Goal: Task Accomplishment & Management: Use online tool/utility

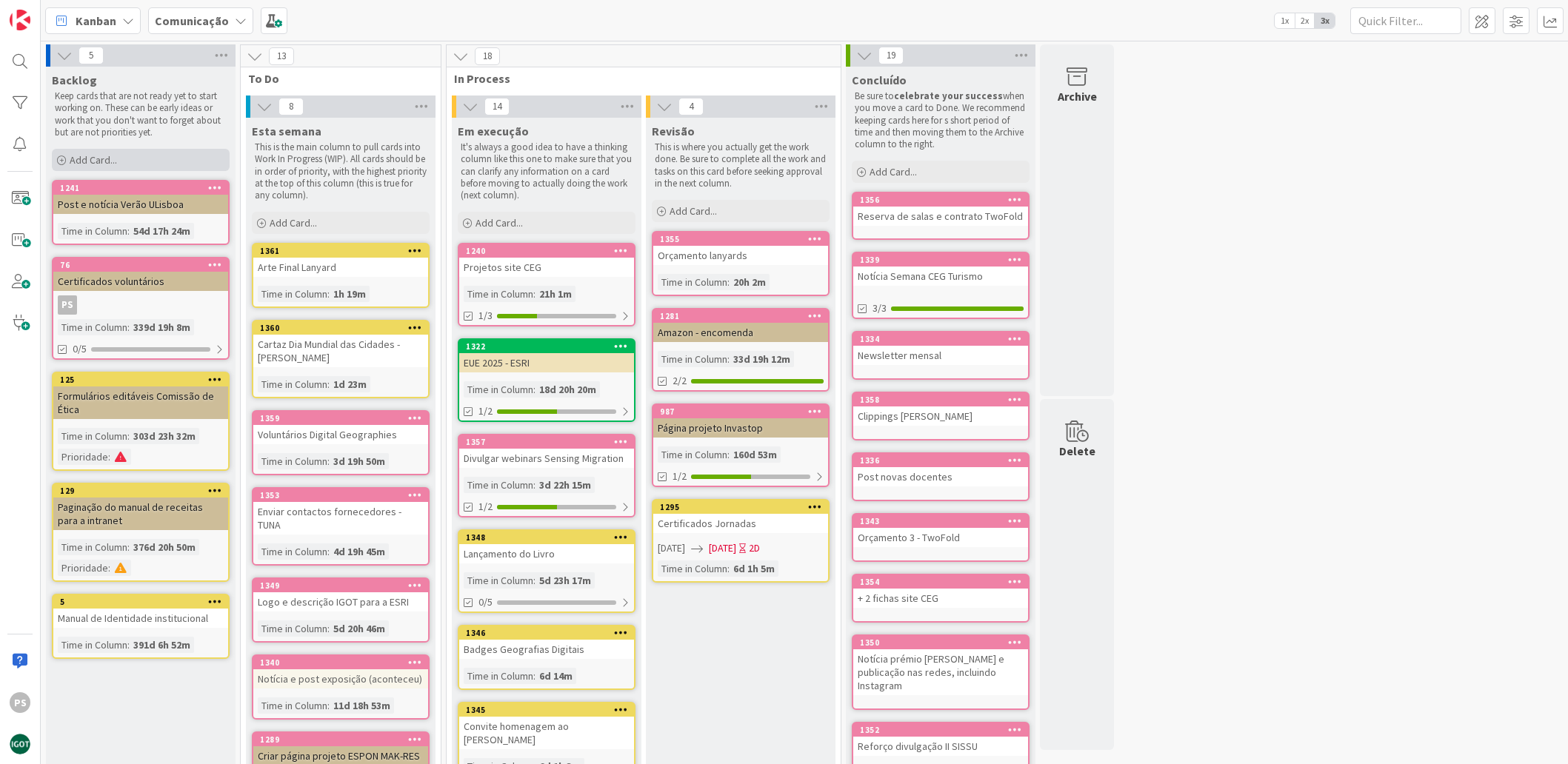
click at [109, 159] on span "Add Card..." at bounding box center [93, 160] width 48 height 13
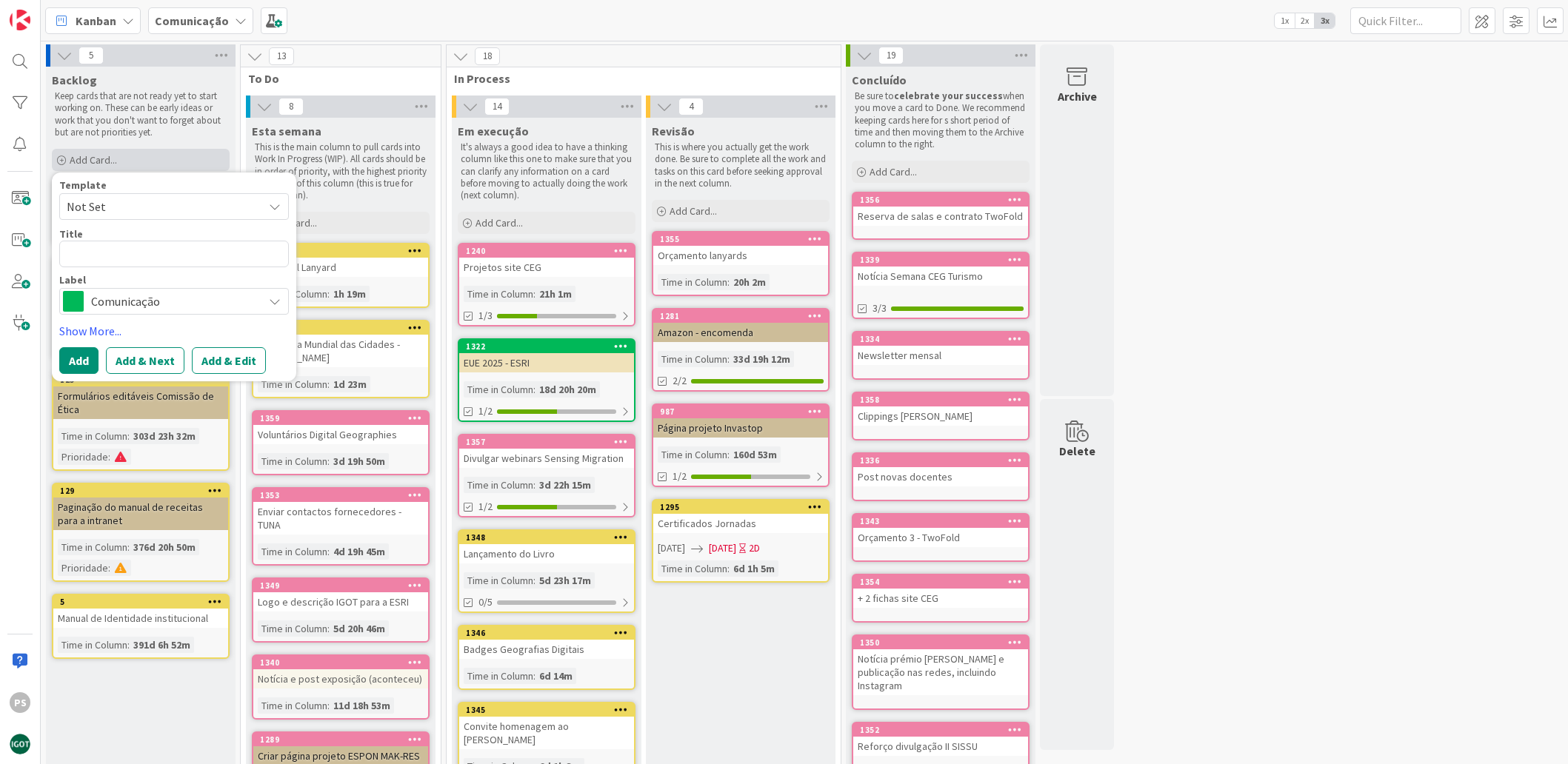
type textarea "x"
type textarea "S"
type textarea "x"
type textarea "Sa"
type textarea "x"
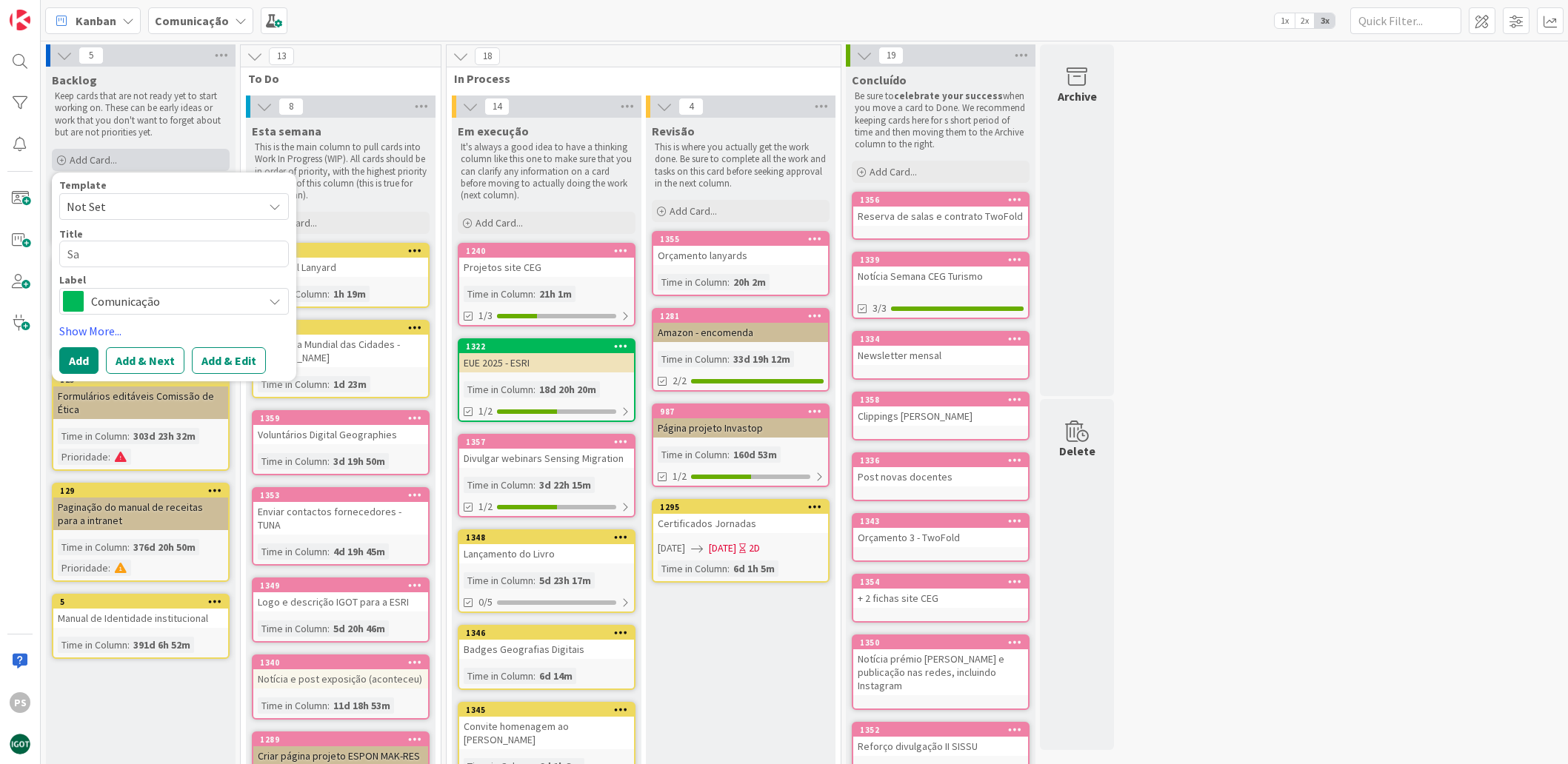
type textarea "[PERSON_NAME]"
type textarea "x"
type textarea "Sala"
type textarea "x"
type textarea "[PERSON_NAME]"
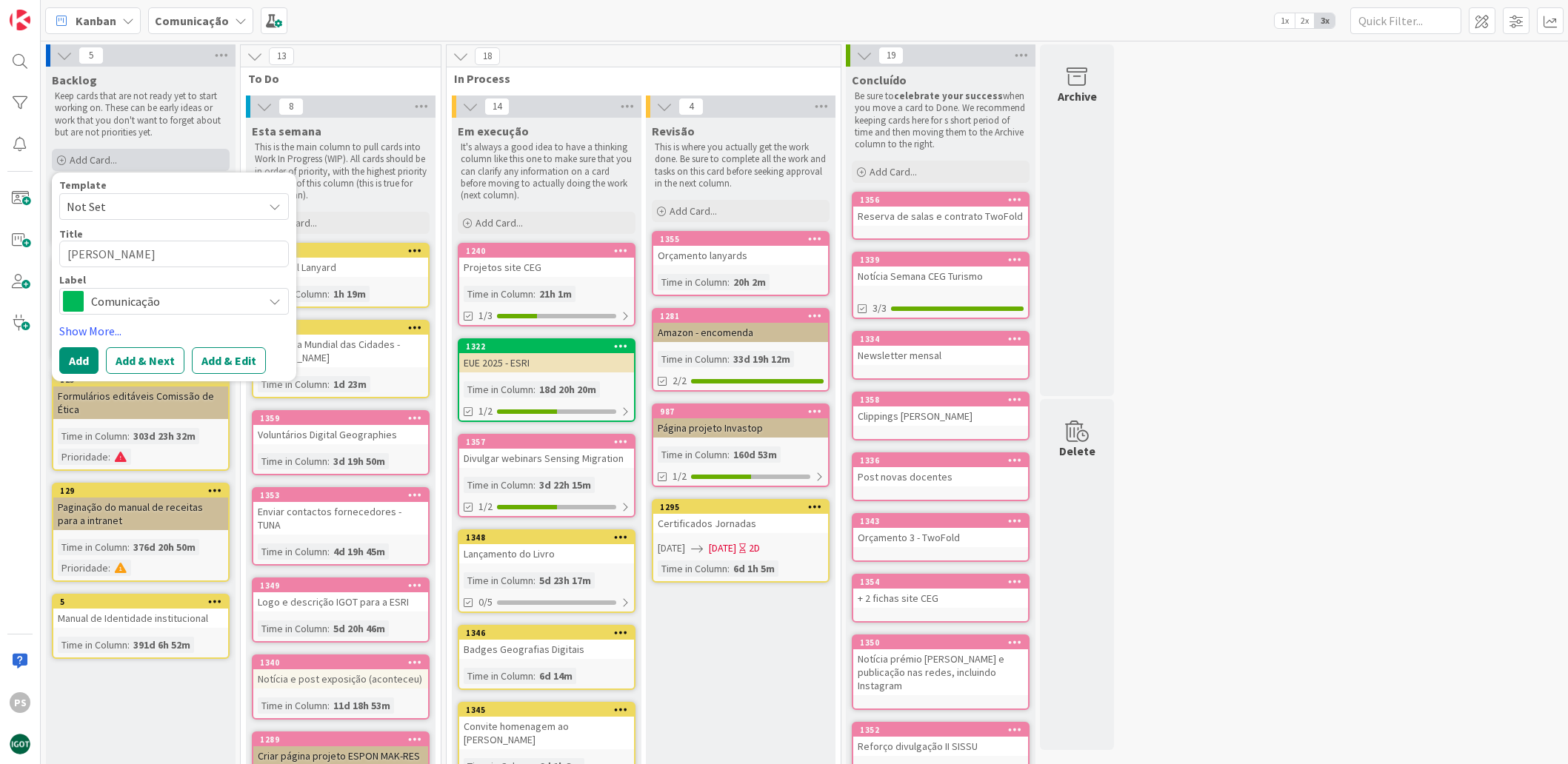
type textarea "x"
type textarea "[PERSON_NAME]"
type textarea "x"
type textarea "[PERSON_NAME] T"
type textarea "x"
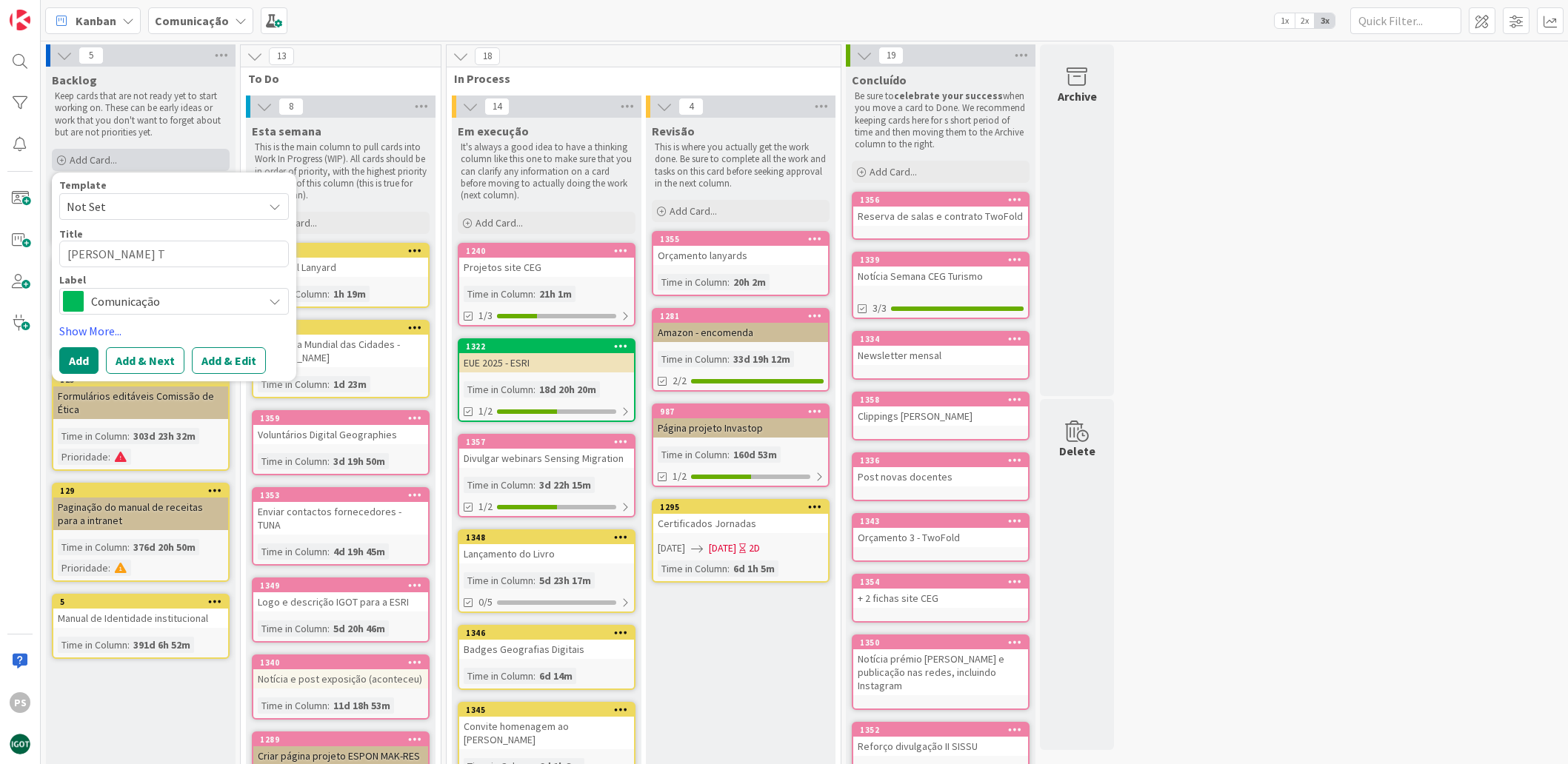
type textarea "[PERSON_NAME]"
type textarea "x"
type textarea "[PERSON_NAME] Two"
type textarea "x"
type textarea "[PERSON_NAME] Twof"
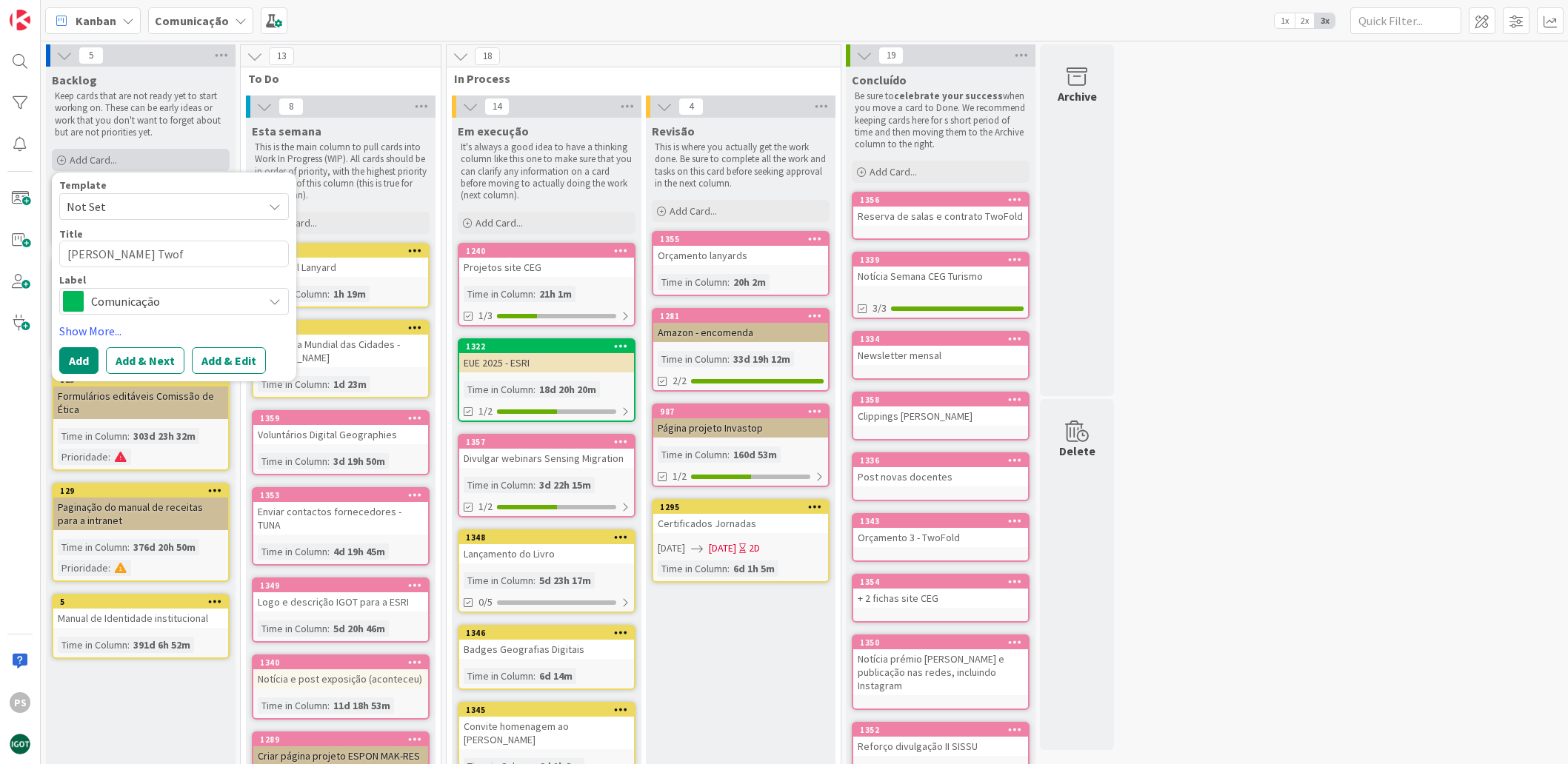
type textarea "x"
type textarea "[PERSON_NAME] Twofo"
type textarea "x"
type textarea "[PERSON_NAME] Twofol"
type textarea "x"
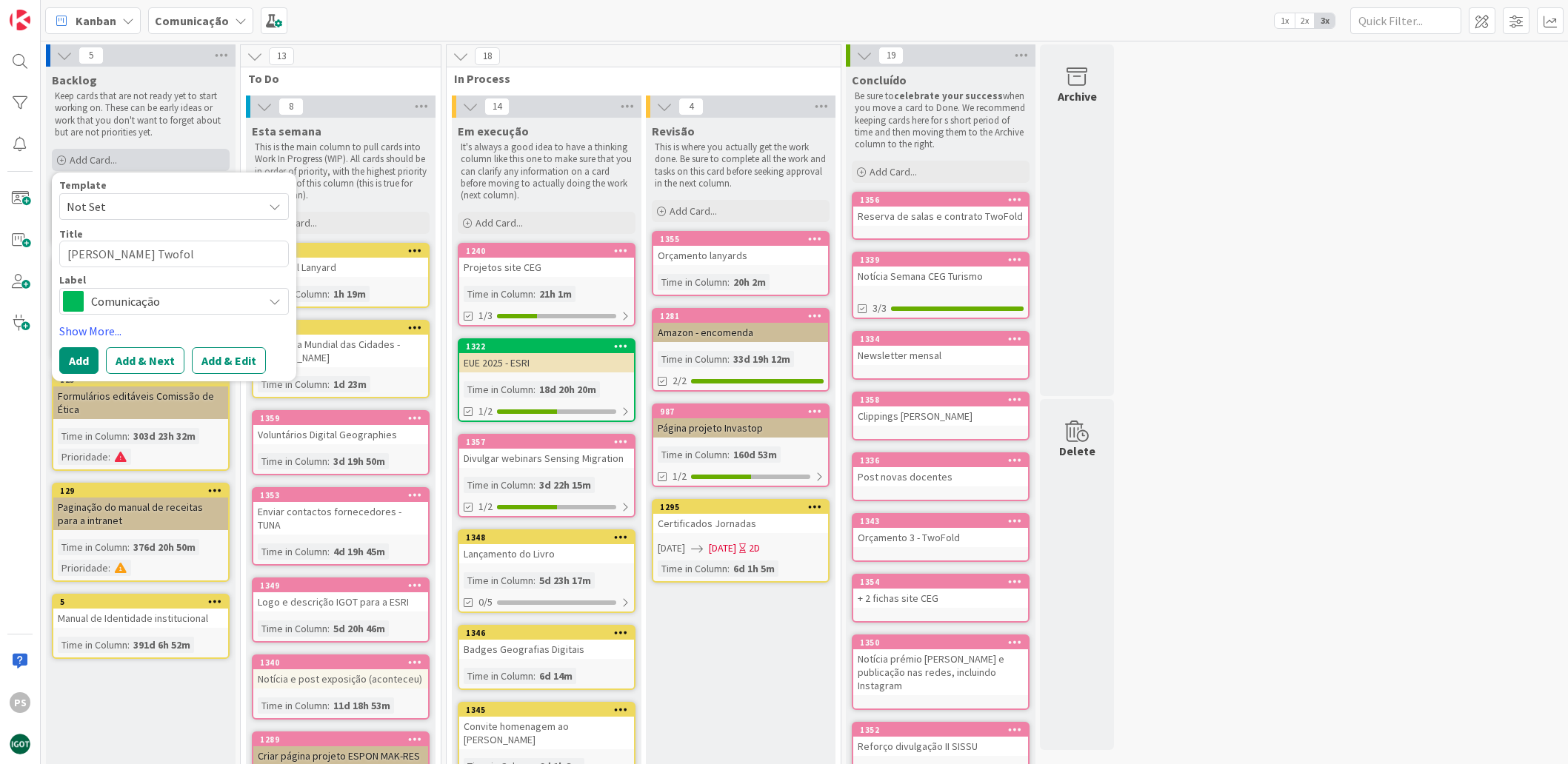
type textarea "[PERSON_NAME] Twofold"
type textarea "x"
type textarea "[PERSON_NAME] Twofold"
type textarea "x"
type textarea "[PERSON_NAME] Twofold -"
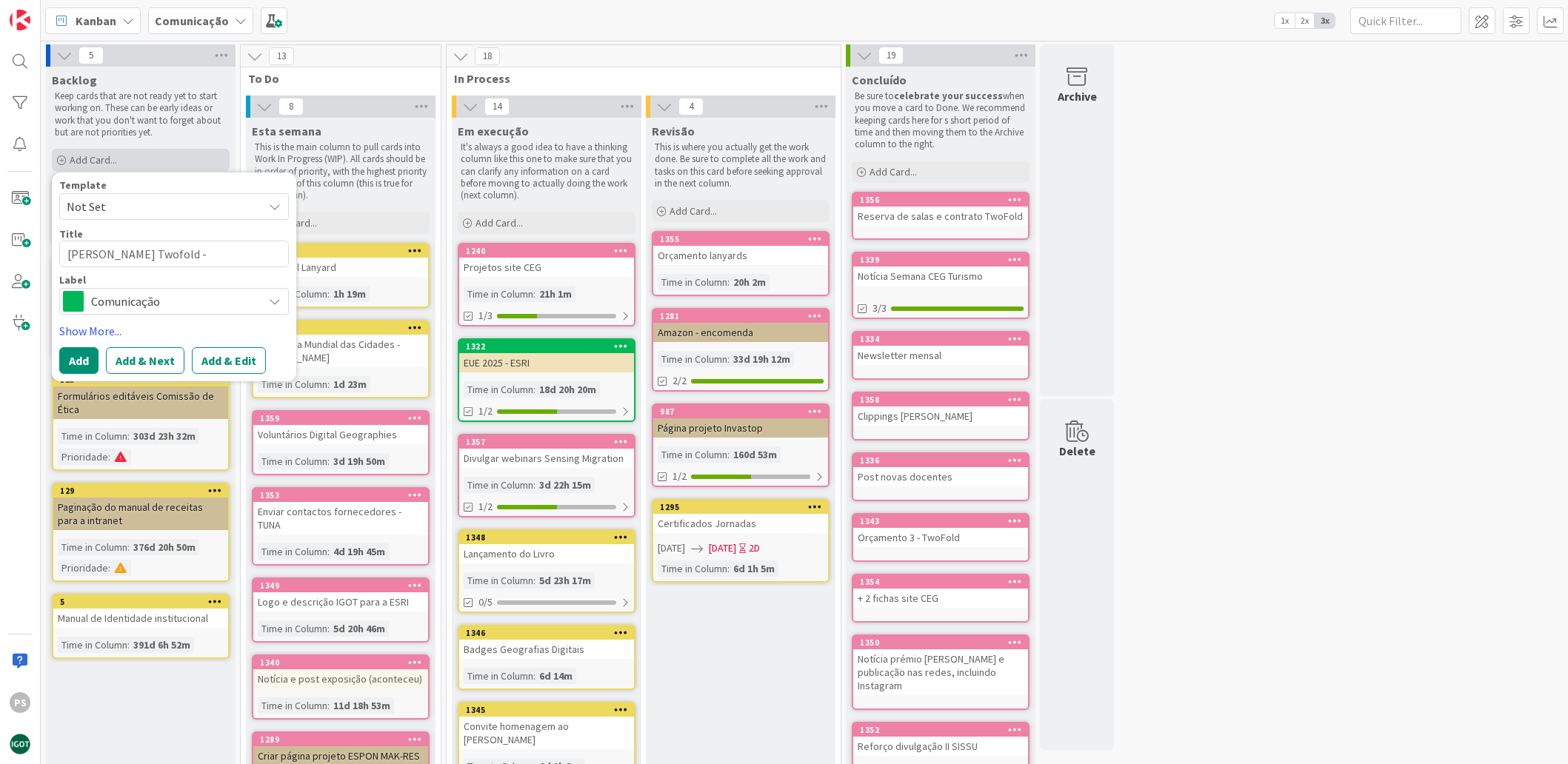
type textarea "x"
type textarea "[PERSON_NAME] Twofold -"
type textarea "x"
type textarea "[PERSON_NAME] Twofold - 2"
type textarea "x"
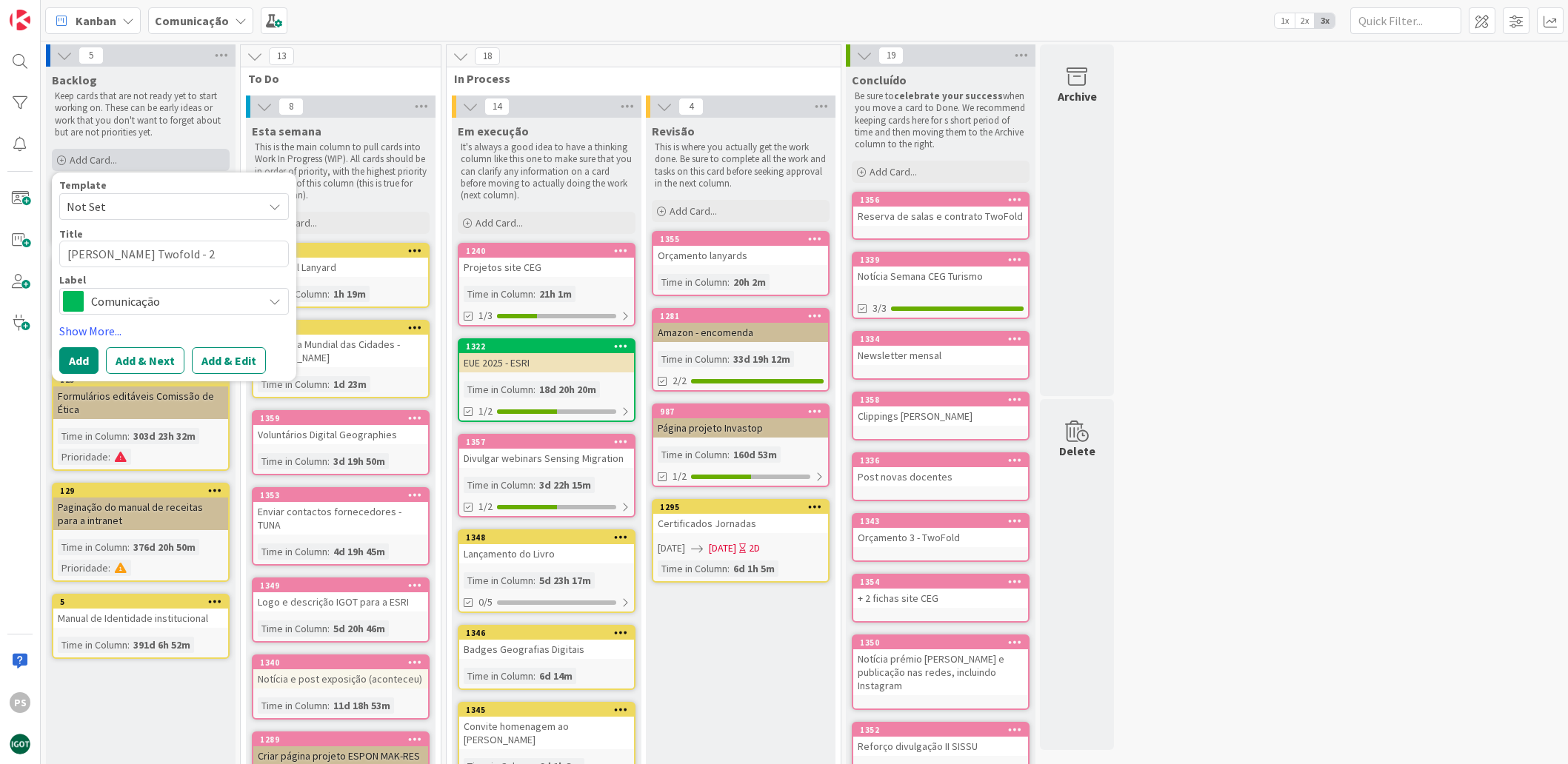
type textarea "[PERSON_NAME] Twofold - 2º"
type textarea "x"
type textarea "[PERSON_NAME] Twofold - 2º"
type textarea "x"
type textarea "[PERSON_NAME] Twofold - 2º s"
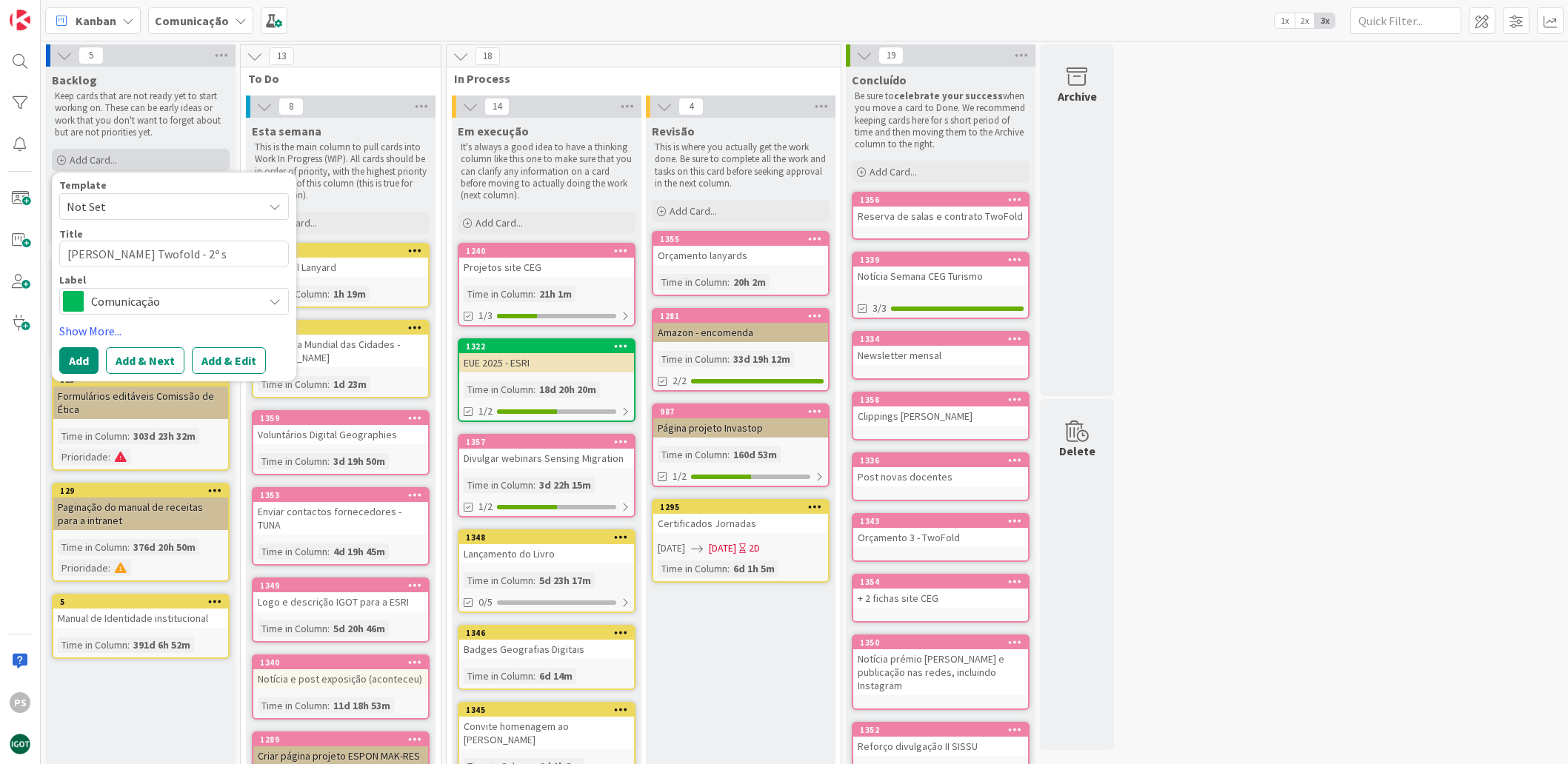
type textarea "x"
type textarea "[PERSON_NAME] Twofold - 2º se"
type textarea "x"
type textarea "[PERSON_NAME] Twofold - 2º sem"
type textarea "x"
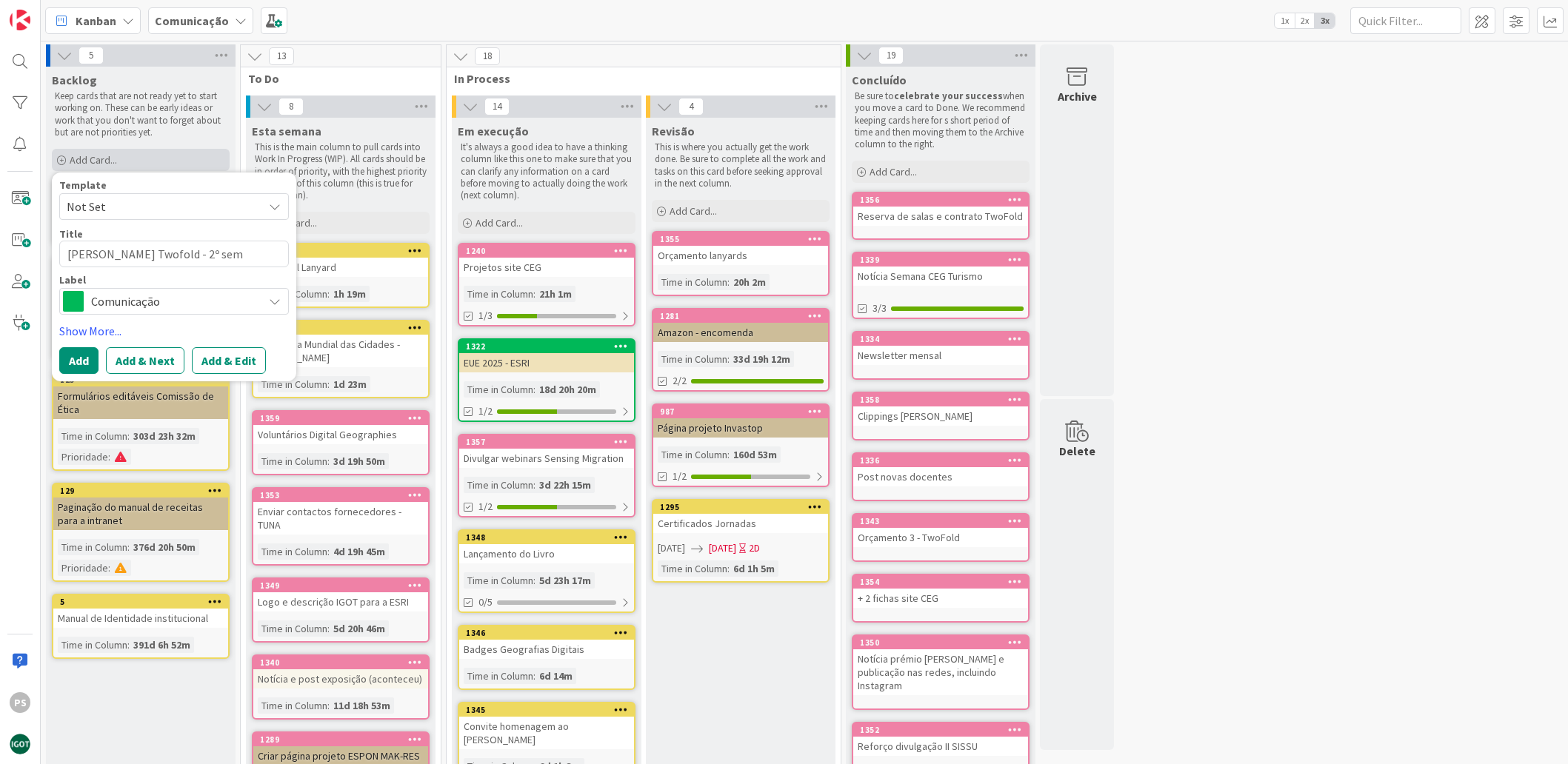
type textarea "[PERSON_NAME] Twofold - 2º seme"
type textarea "x"
type textarea "[PERSON_NAME] Twofold - 2º semes"
type textarea "x"
type textarea "[PERSON_NAME] Twofold - 2º semest"
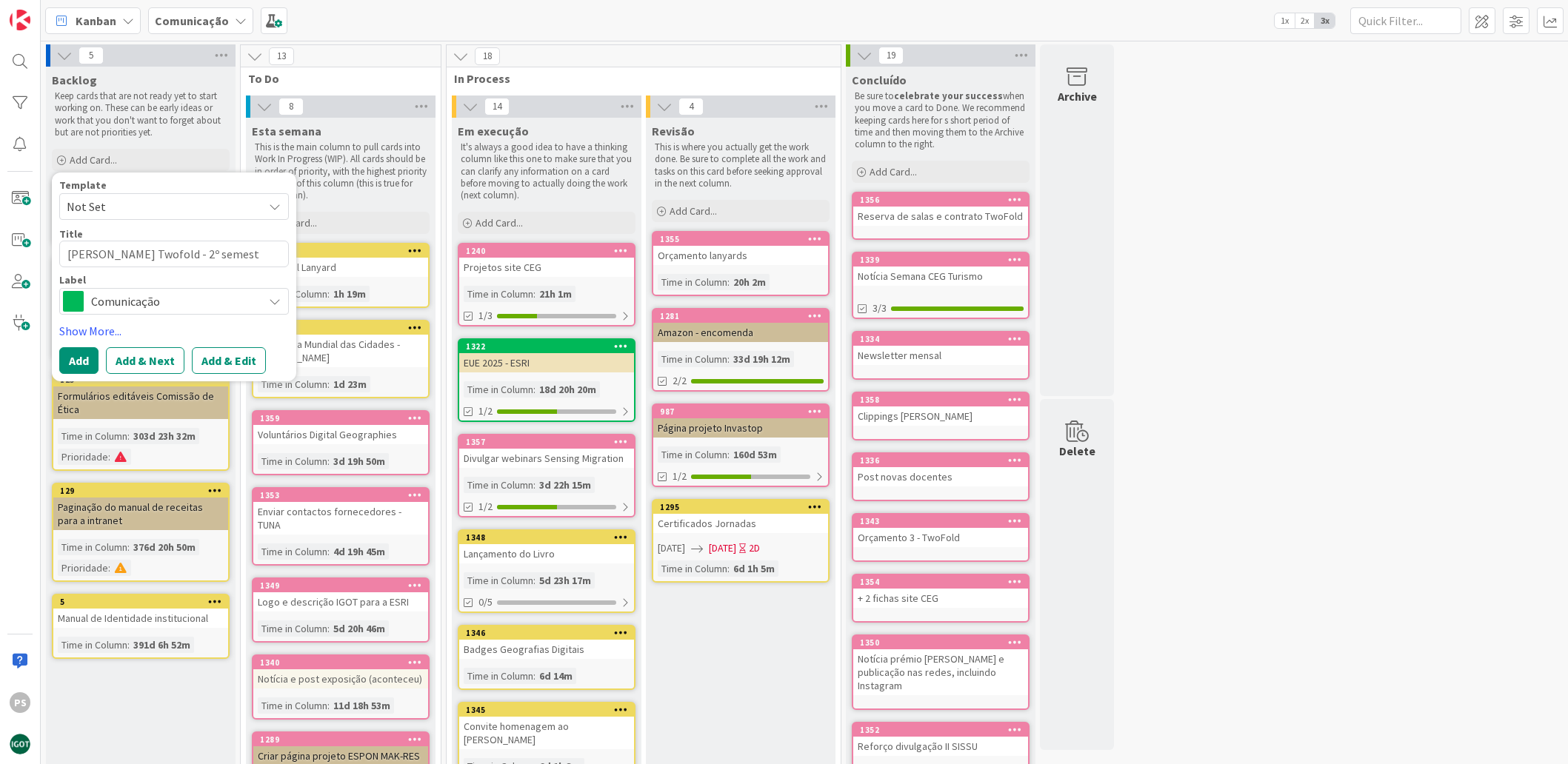
type textarea "x"
type textarea "[PERSON_NAME] Twofold - 2º semestr"
type textarea "x"
type textarea "[PERSON_NAME] Twofold - 2º semestre"
click at [164, 296] on span "Comunicação" at bounding box center [173, 301] width 165 height 21
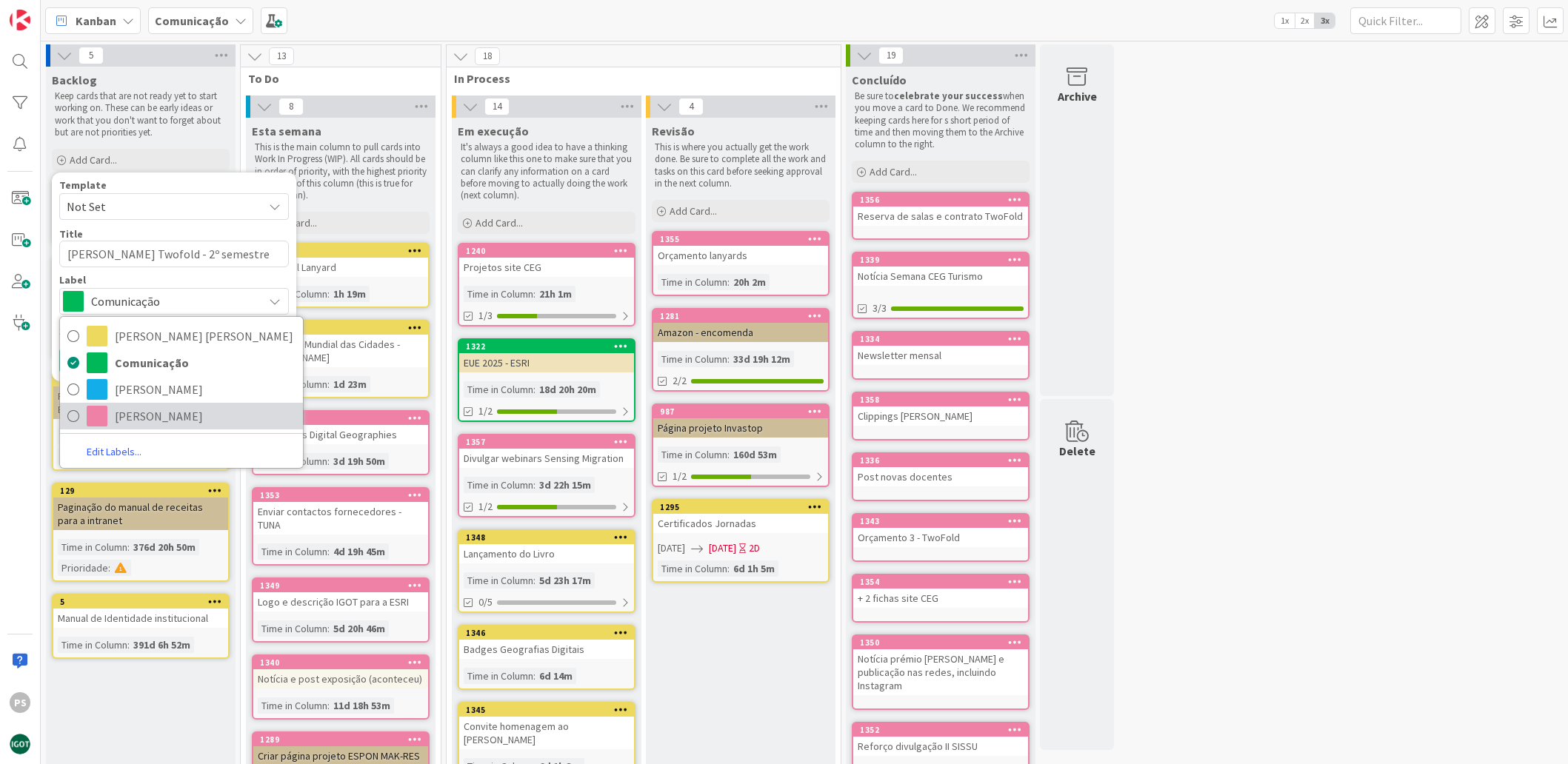
click at [142, 418] on span "[PERSON_NAME]" at bounding box center [205, 416] width 181 height 22
type textarea "x"
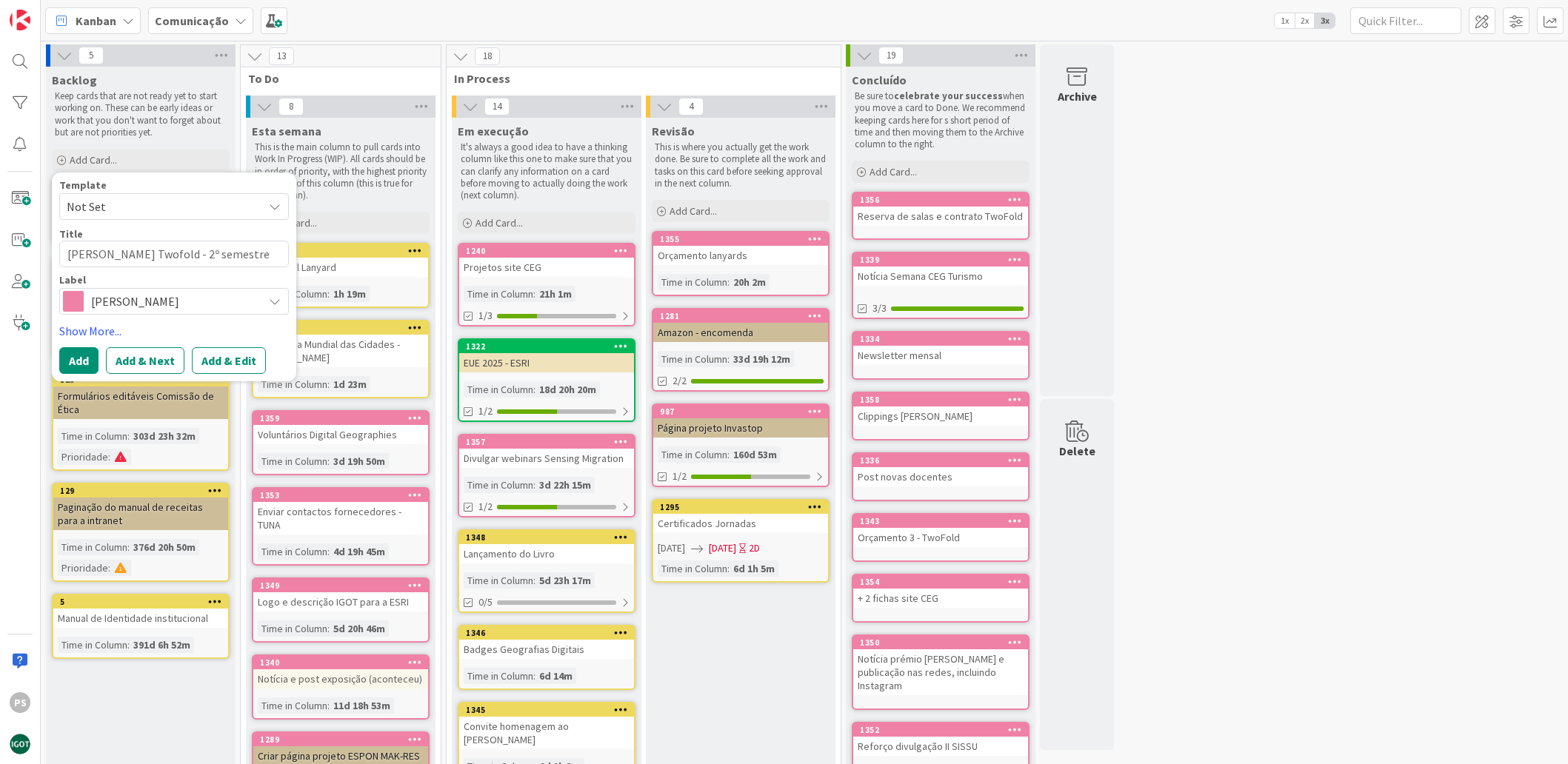
click at [84, 368] on button "Add" at bounding box center [79, 360] width 39 height 26
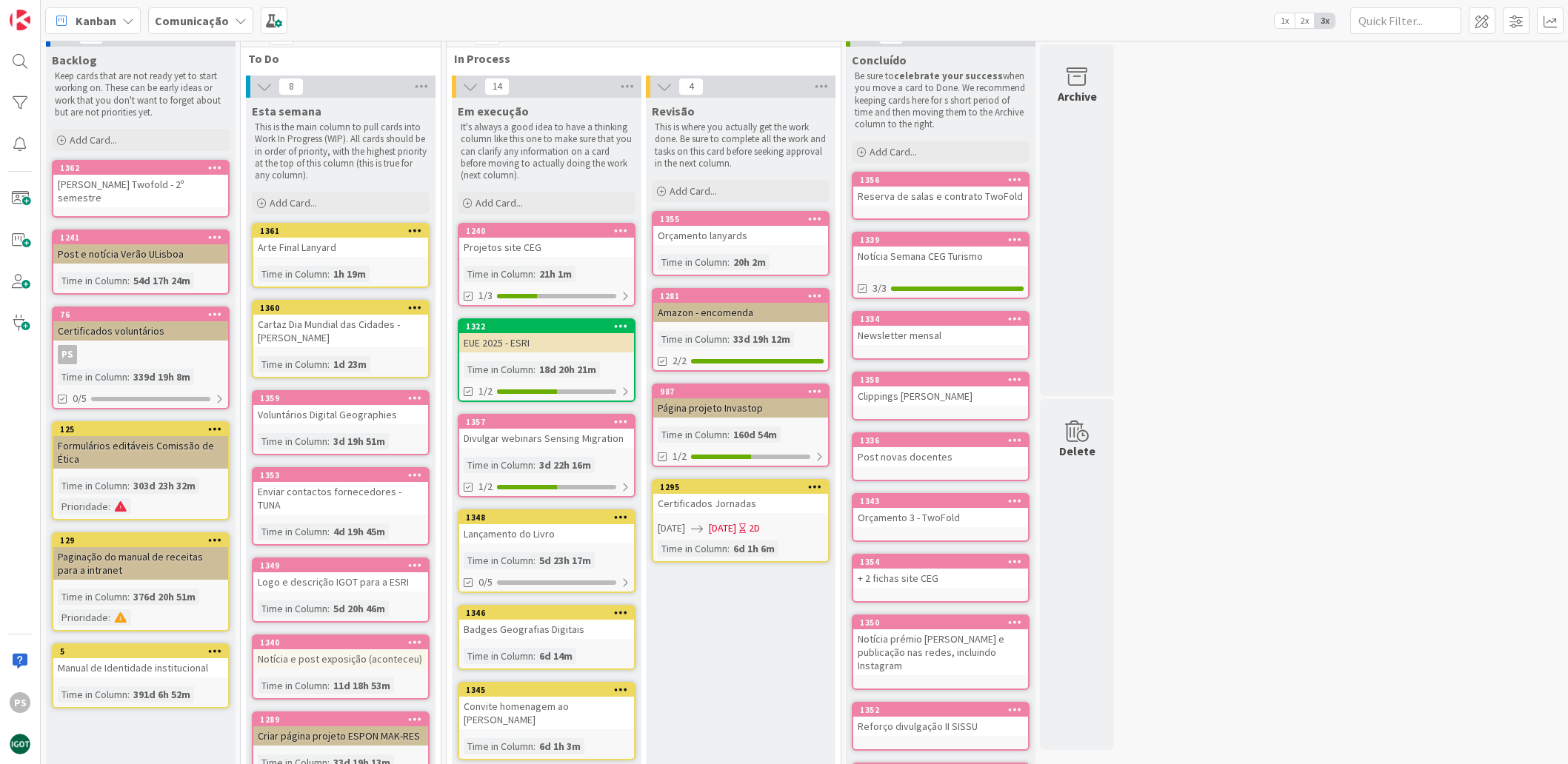
scroll to position [44, 0]
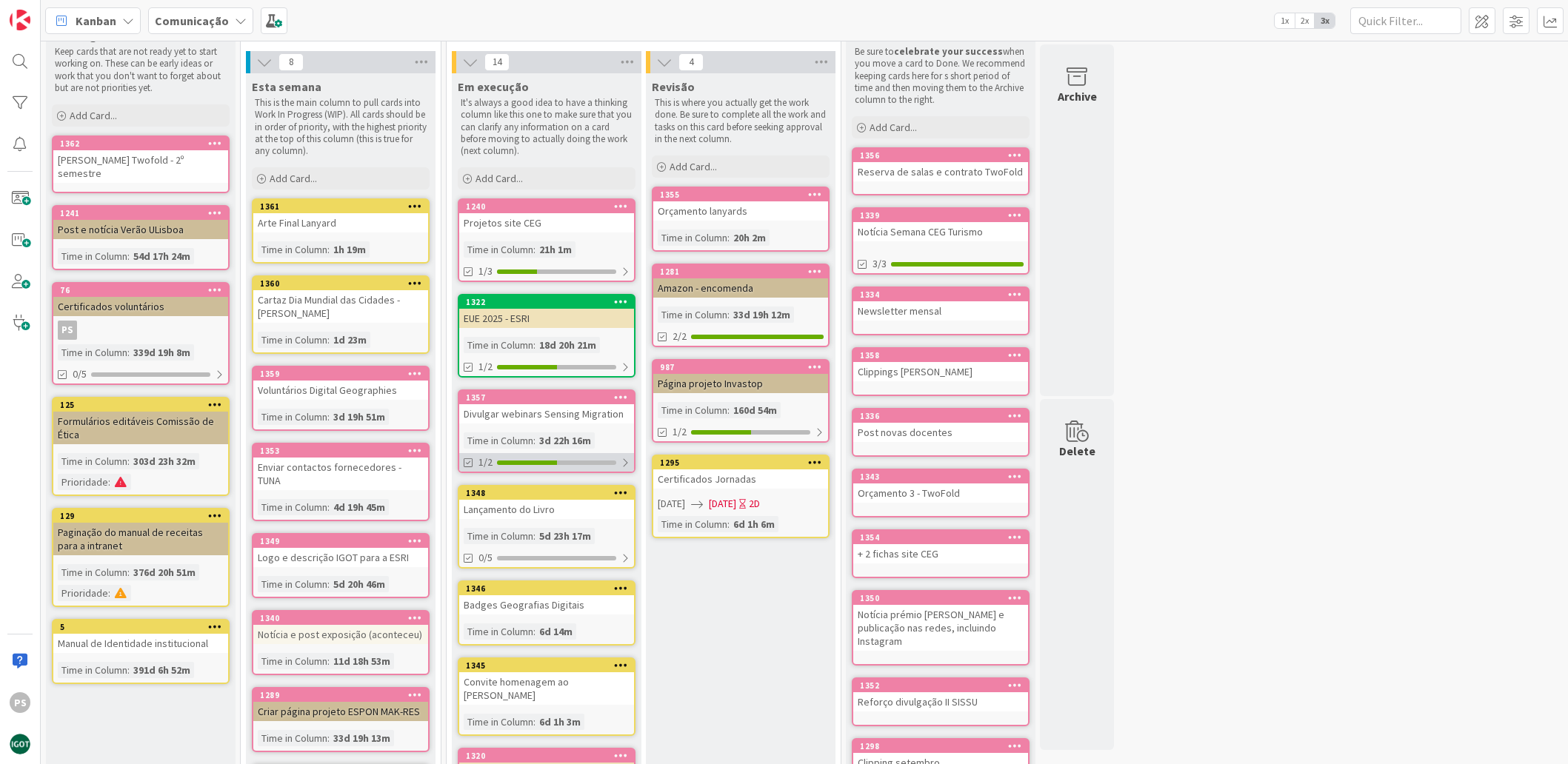
click at [587, 461] on div at bounding box center [556, 462] width 119 height 5
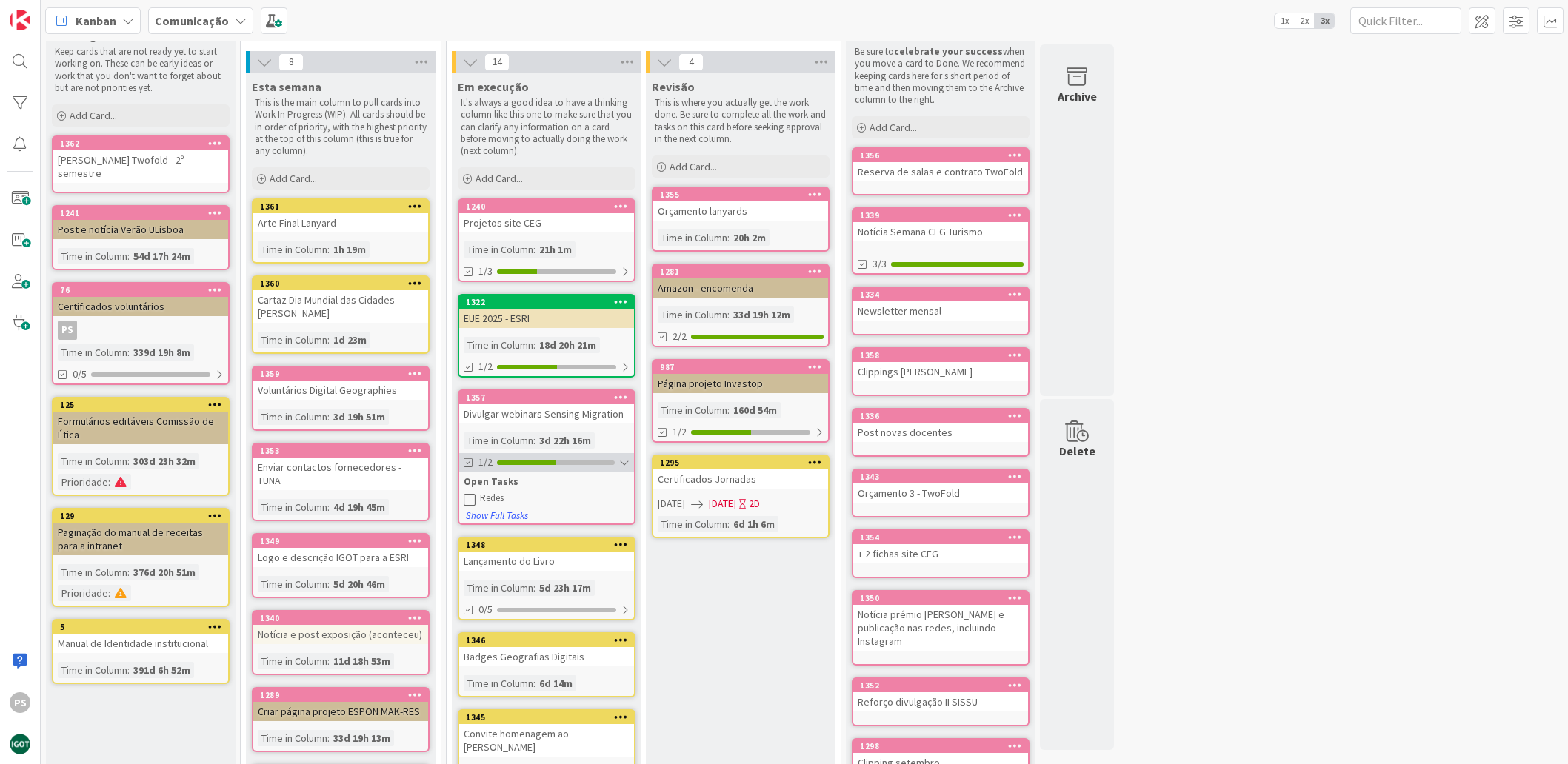
click at [587, 461] on div at bounding box center [556, 462] width 118 height 5
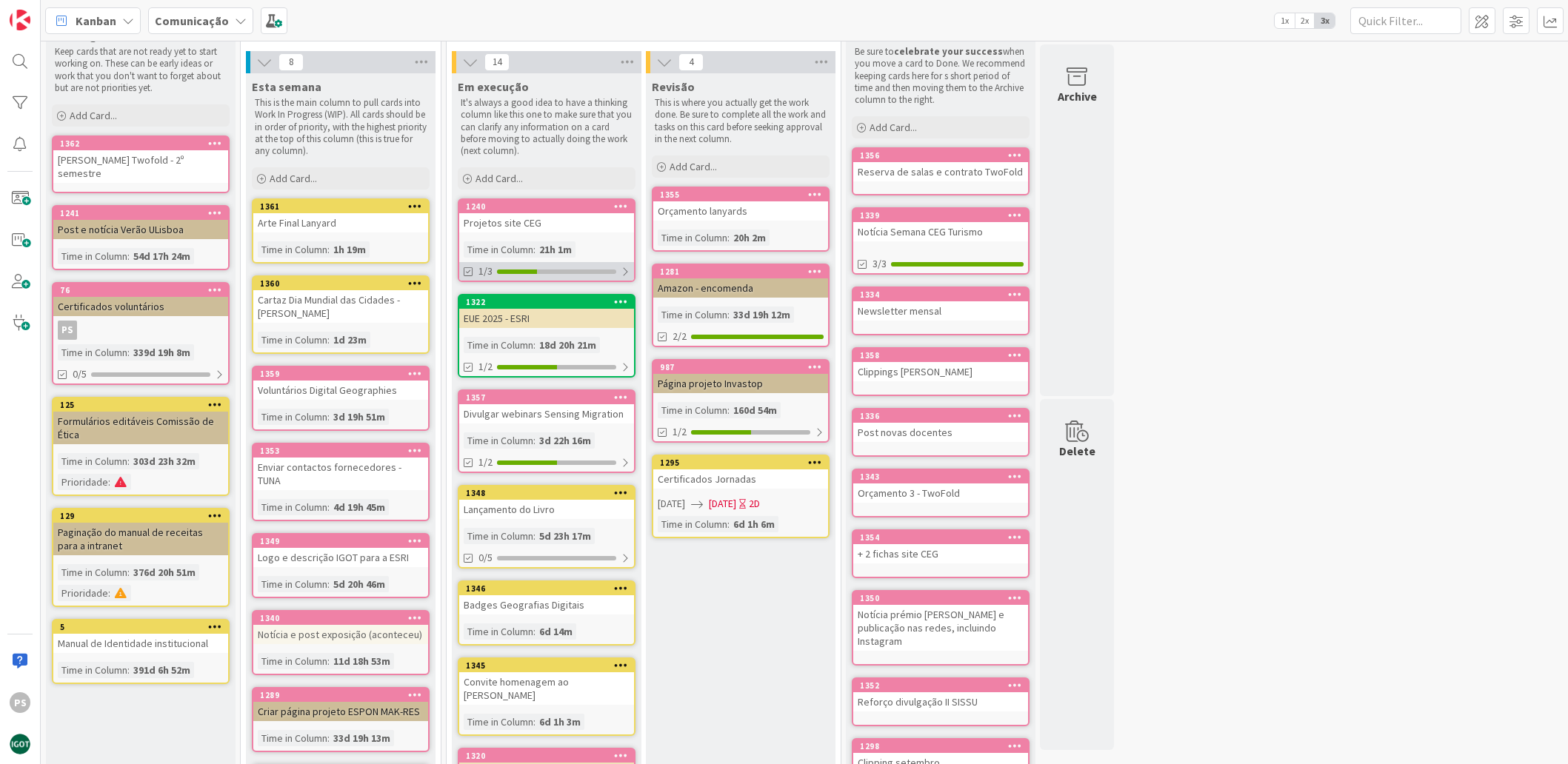
click at [567, 277] on div "1/3" at bounding box center [546, 271] width 175 height 19
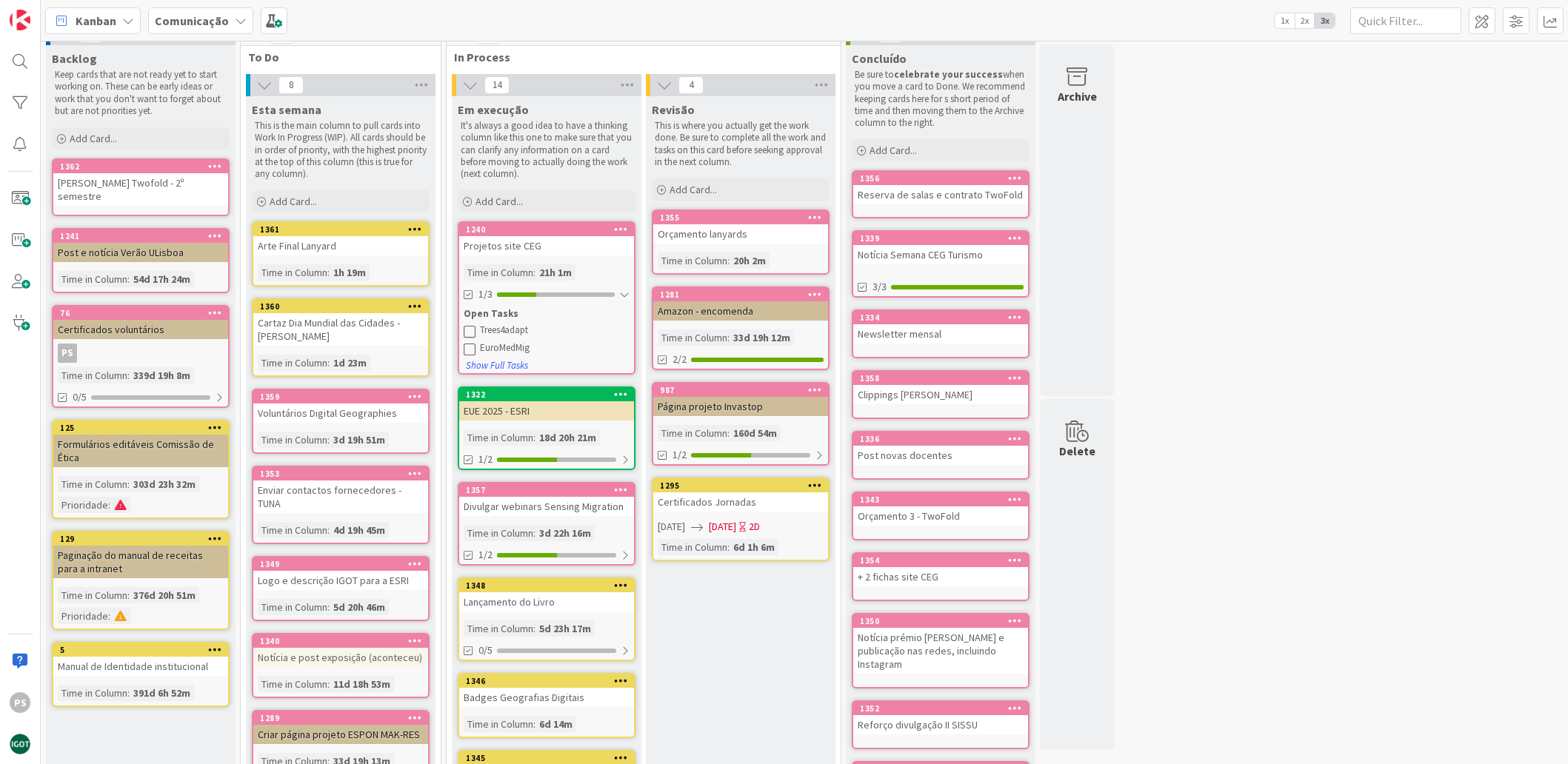
scroll to position [0, 0]
